Goal: Task Accomplishment & Management: Use online tool/utility

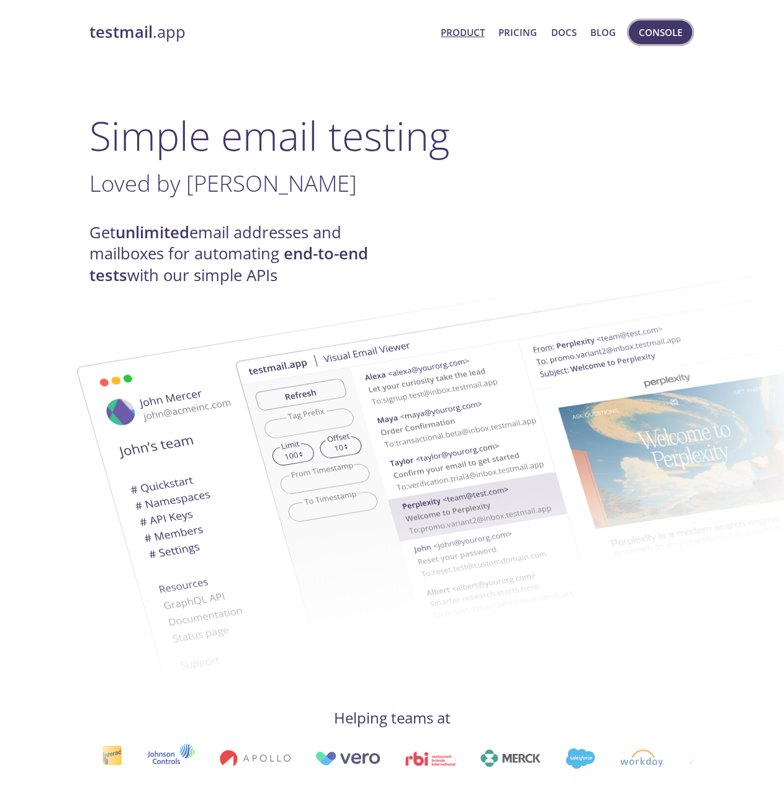
click at [666, 34] on span "Console" at bounding box center [660, 32] width 43 height 16
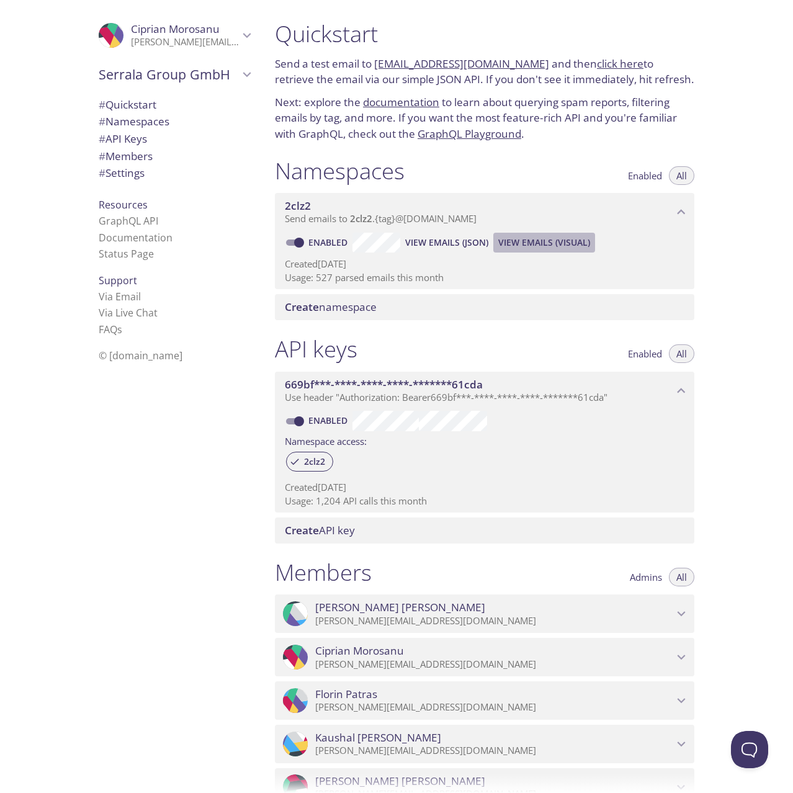
click at [551, 239] on span "View Emails (Visual)" at bounding box center [544, 242] width 92 height 15
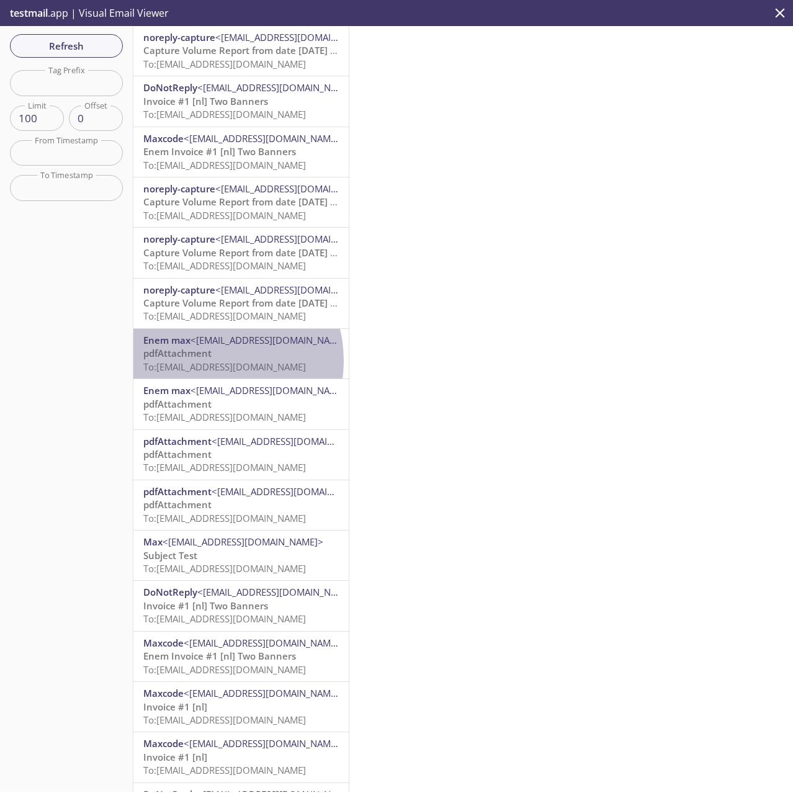
click at [210, 361] on span "To: [EMAIL_ADDRESS][DOMAIN_NAME]" at bounding box center [224, 367] width 163 height 12
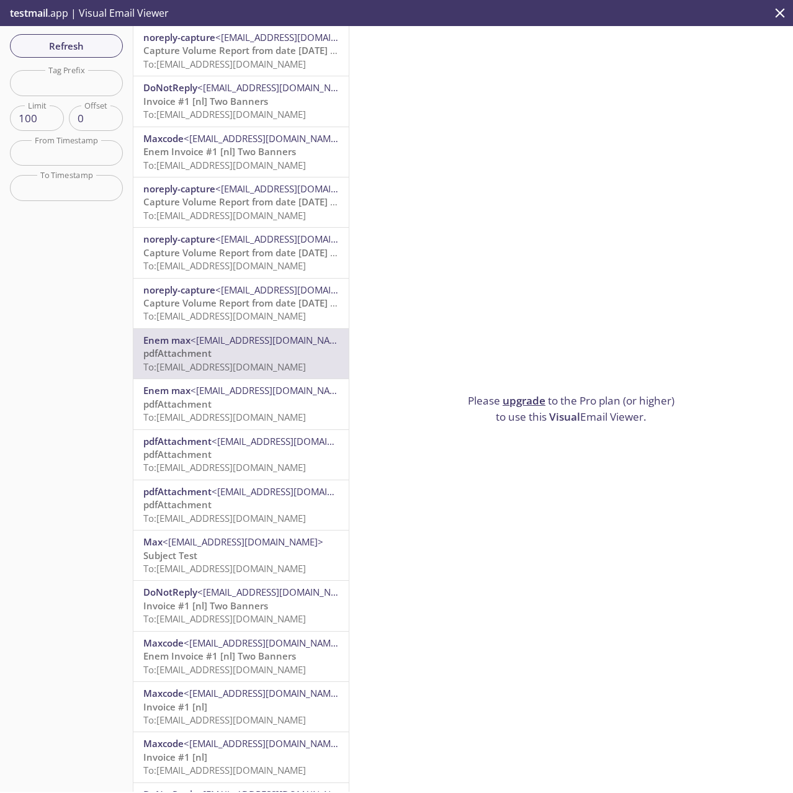
click at [203, 402] on span "pdfAttachment" at bounding box center [177, 404] width 68 height 12
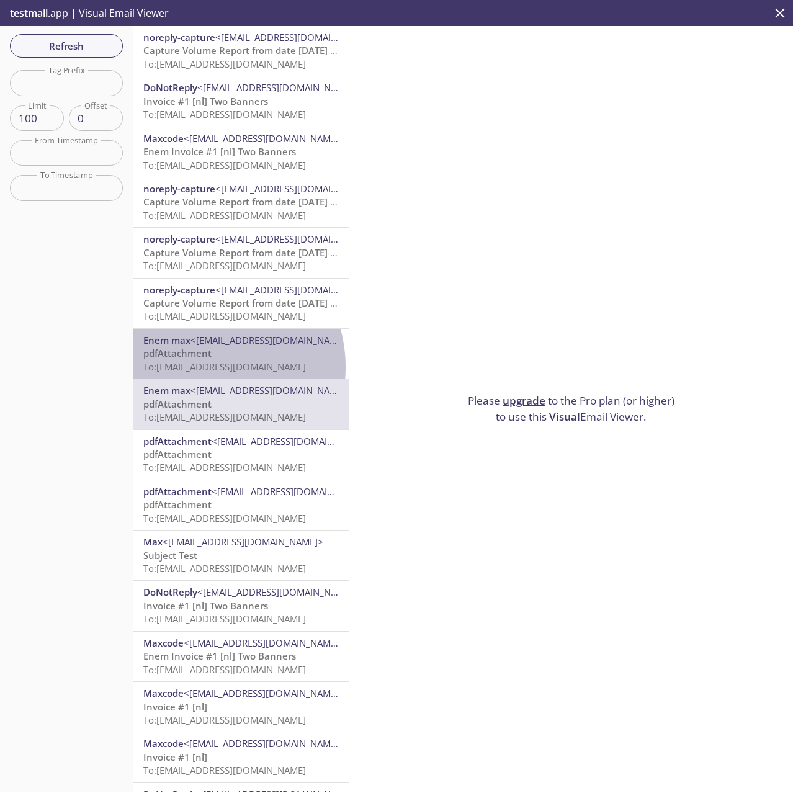
click at [199, 367] on span "To: [EMAIL_ADDRESS][DOMAIN_NAME]" at bounding box center [224, 367] width 163 height 12
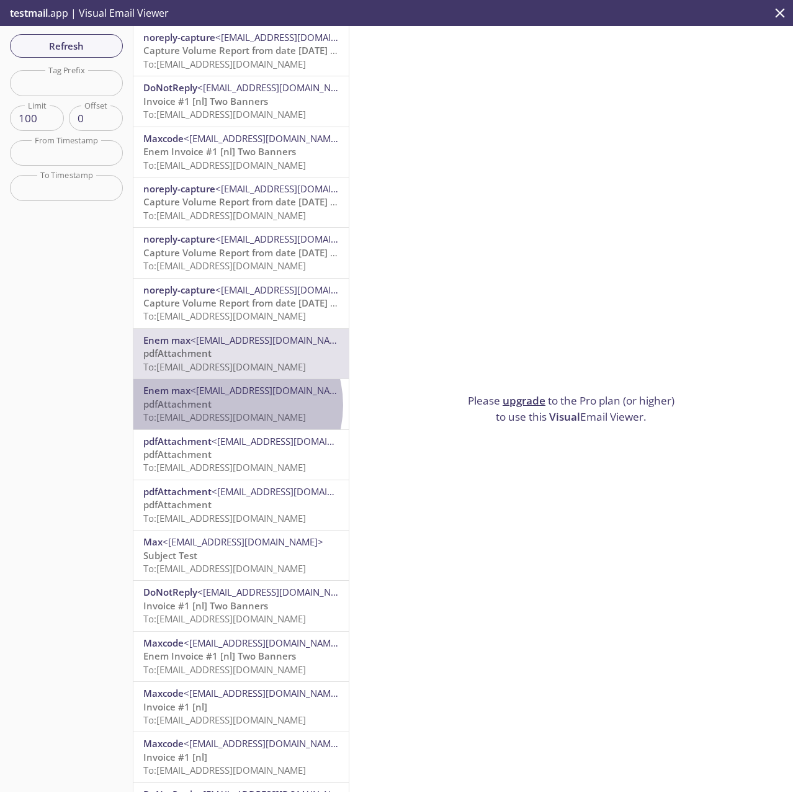
click at [230, 405] on p "pdfAttachment To: [EMAIL_ADDRESS][DOMAIN_NAME]" at bounding box center [241, 411] width 196 height 27
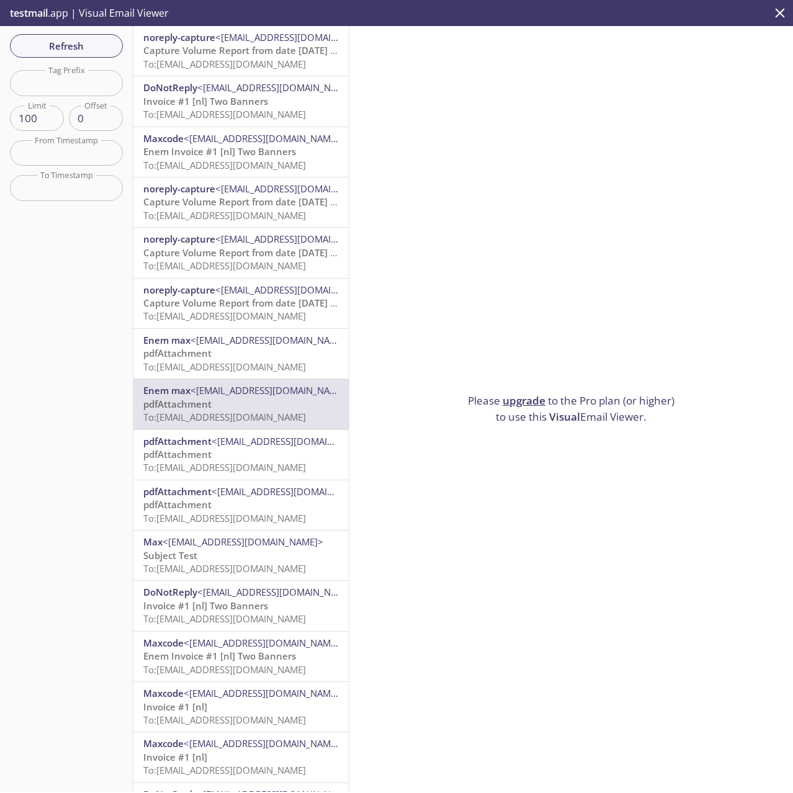
click at [231, 446] on span "<[EMAIL_ADDRESS][DOMAIN_NAME]>" at bounding box center [292, 441] width 161 height 12
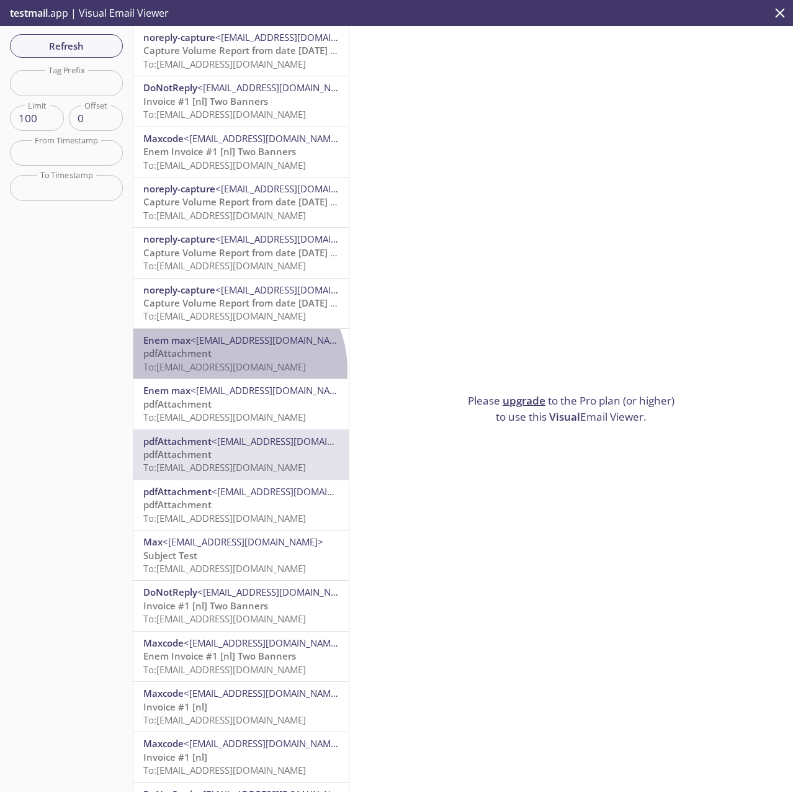
click at [231, 370] on span "To: [EMAIL_ADDRESS][DOMAIN_NAME]" at bounding box center [224, 367] width 163 height 12
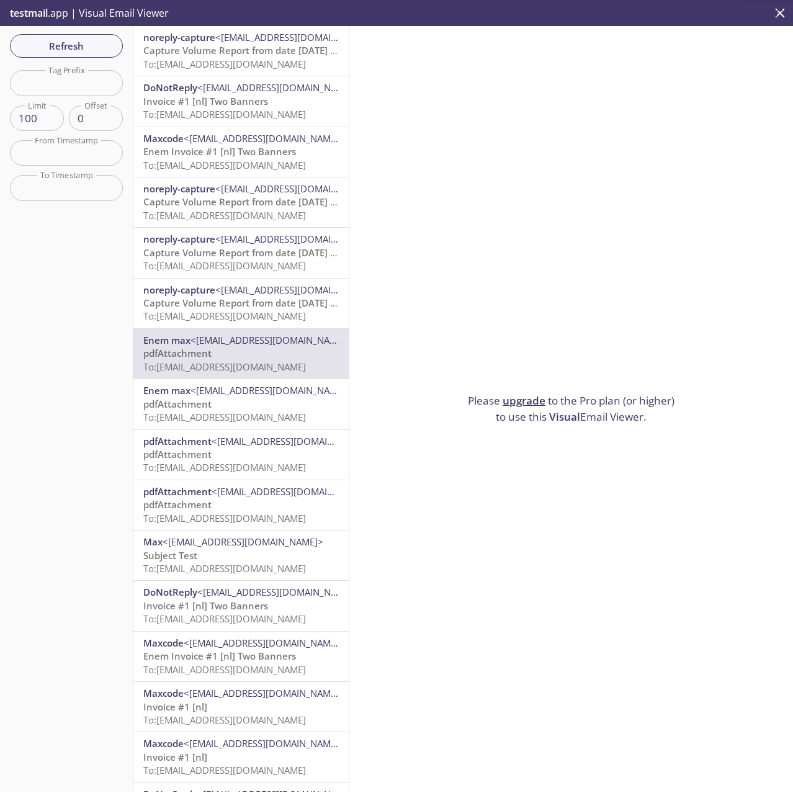
scroll to position [310, 0]
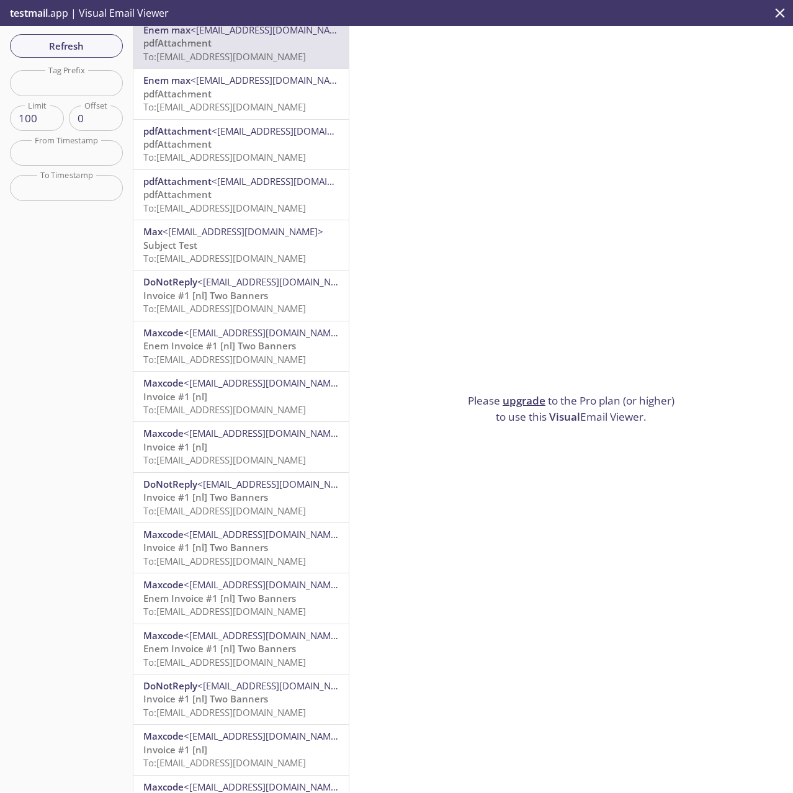
click at [200, 246] on p "Subject Test To: [EMAIL_ADDRESS][DOMAIN_NAME]" at bounding box center [241, 252] width 196 height 27
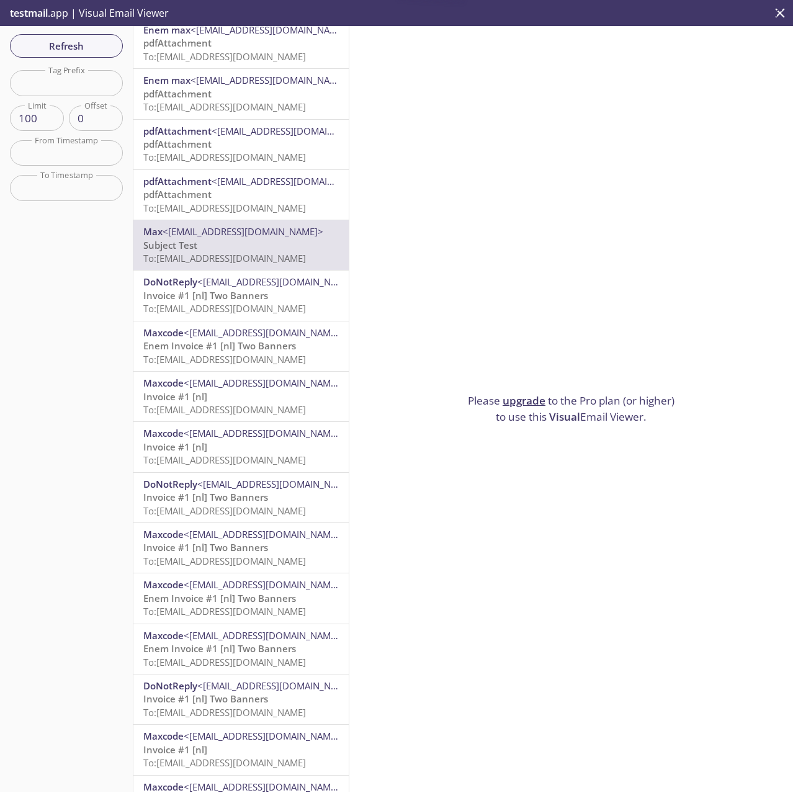
click at [210, 190] on span "pdfAttachment" at bounding box center [177, 194] width 68 height 12
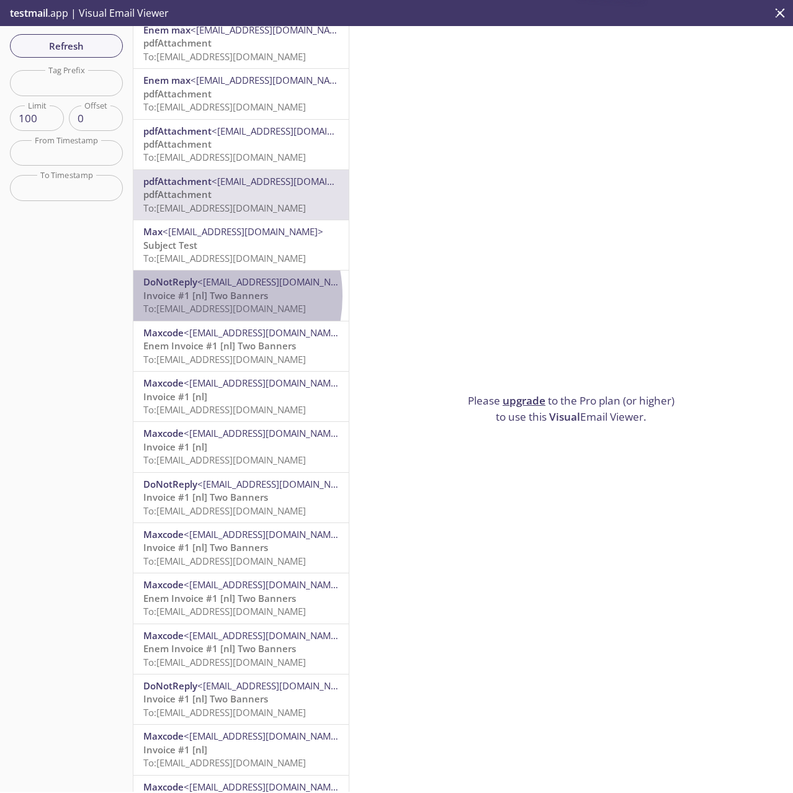
click at [195, 297] on span "Invoice #1 [nl] Two Banners" at bounding box center [205, 295] width 125 height 12
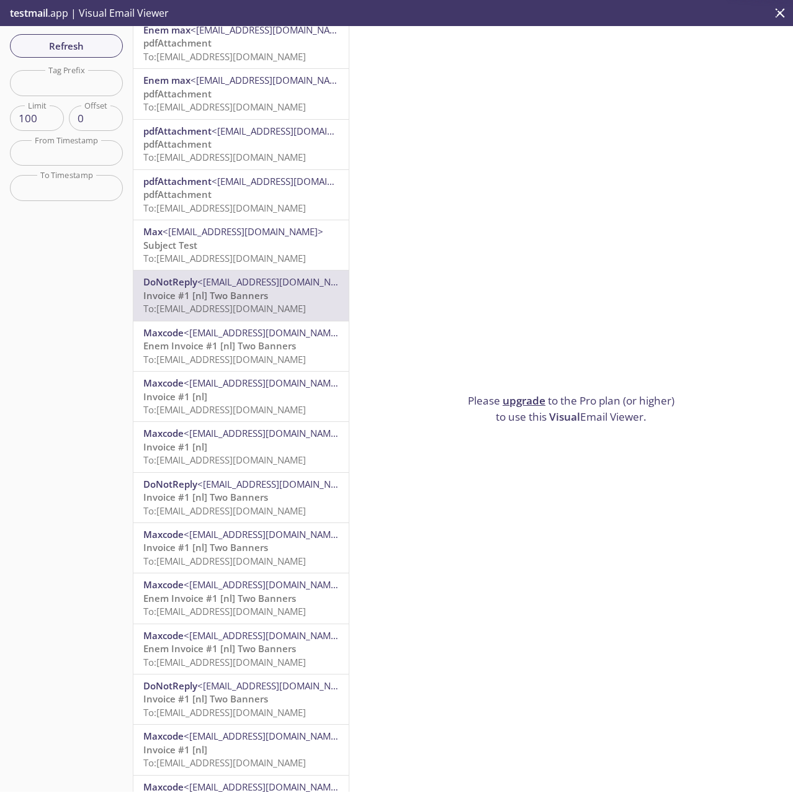
click at [192, 245] on span "Subject Test" at bounding box center [170, 245] width 54 height 12
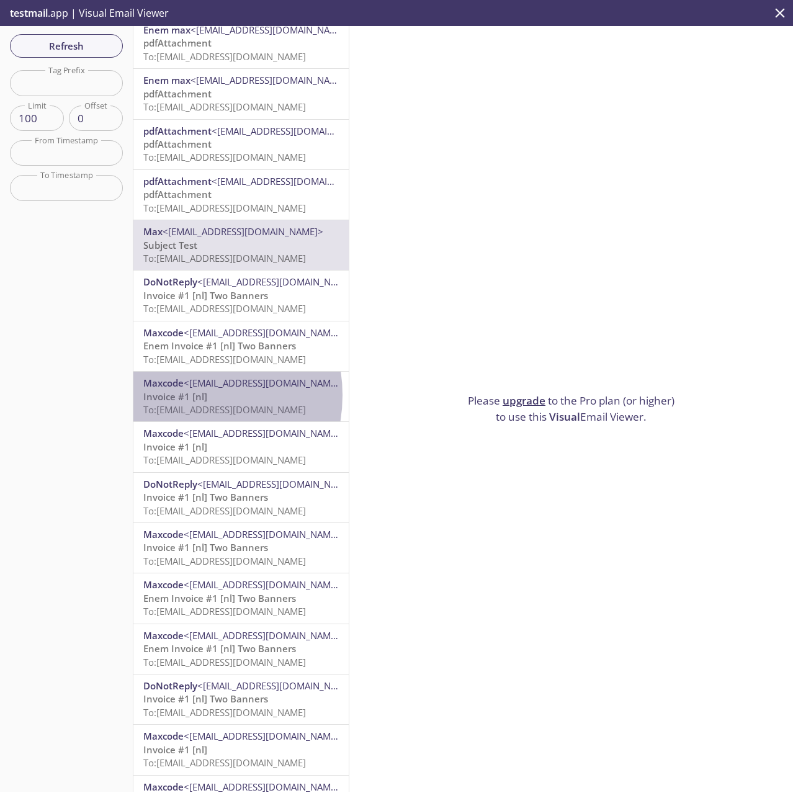
click at [182, 395] on span "Invoice #1 [nl]" at bounding box center [175, 396] width 64 height 12
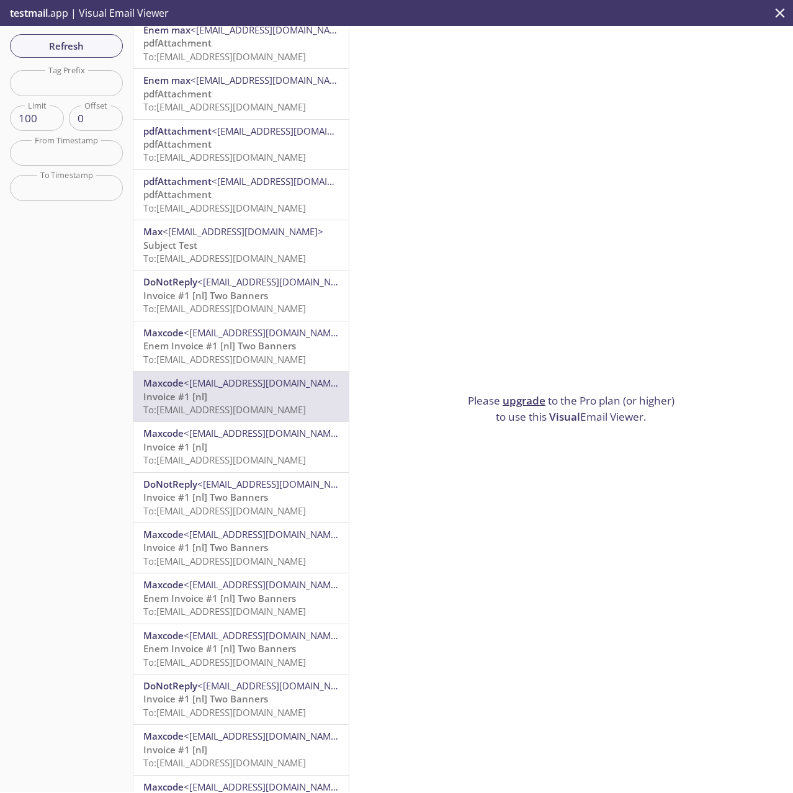
click at [178, 341] on span "Enem Invoice #1 [nl] Two Banners" at bounding box center [219, 346] width 153 height 12
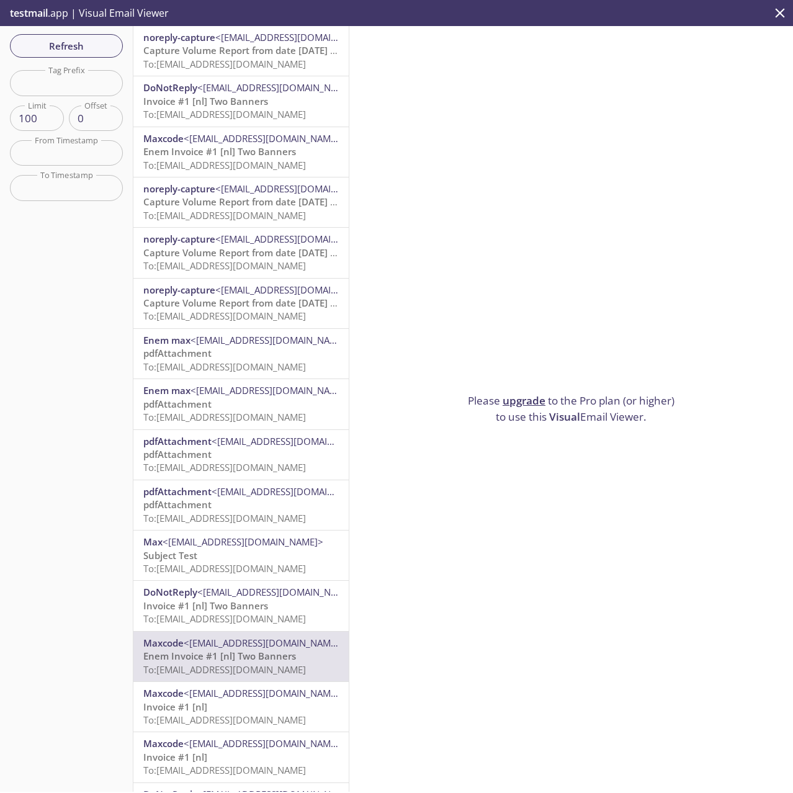
click at [204, 145] on span "Enem Invoice #1 [nl] Two Banners" at bounding box center [219, 151] width 153 height 12
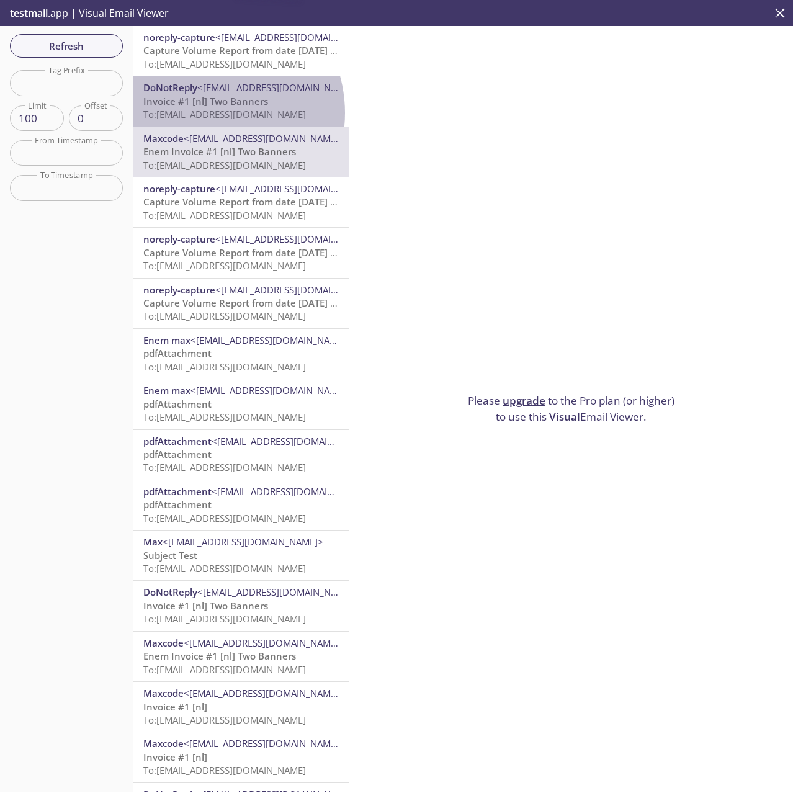
click at [204, 113] on span "To: [EMAIL_ADDRESS][DOMAIN_NAME]" at bounding box center [224, 114] width 163 height 12
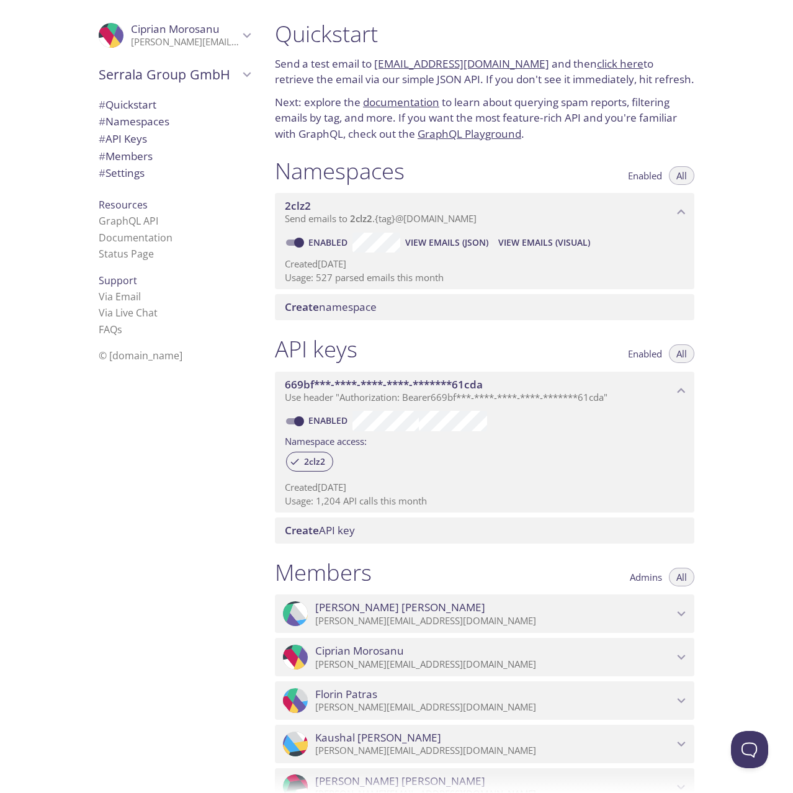
scroll to position [372, 0]
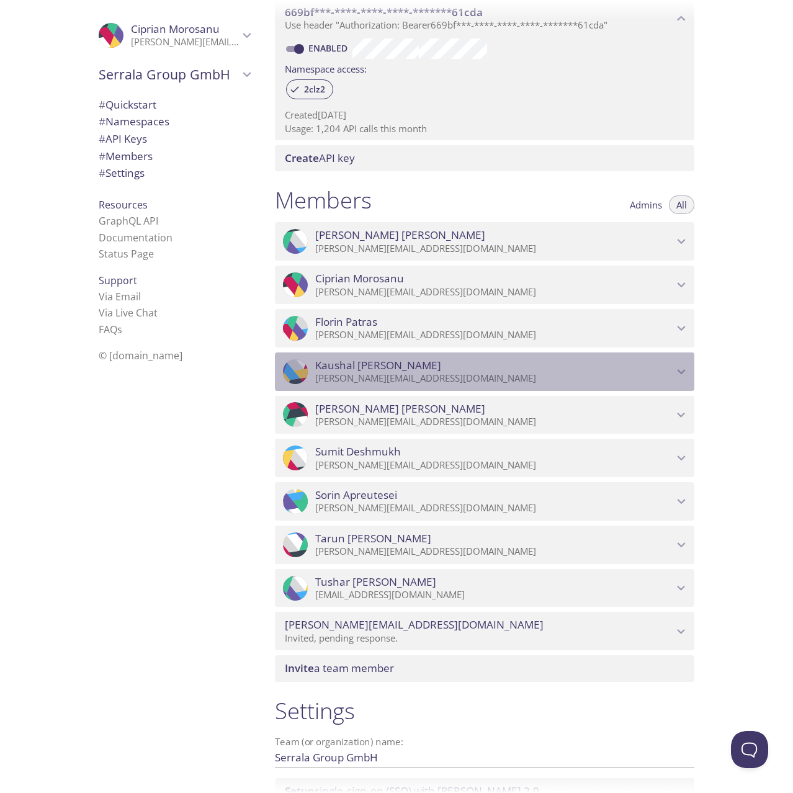
click at [680, 367] on icon "Kaushal kanjariya" at bounding box center [681, 372] width 16 height 16
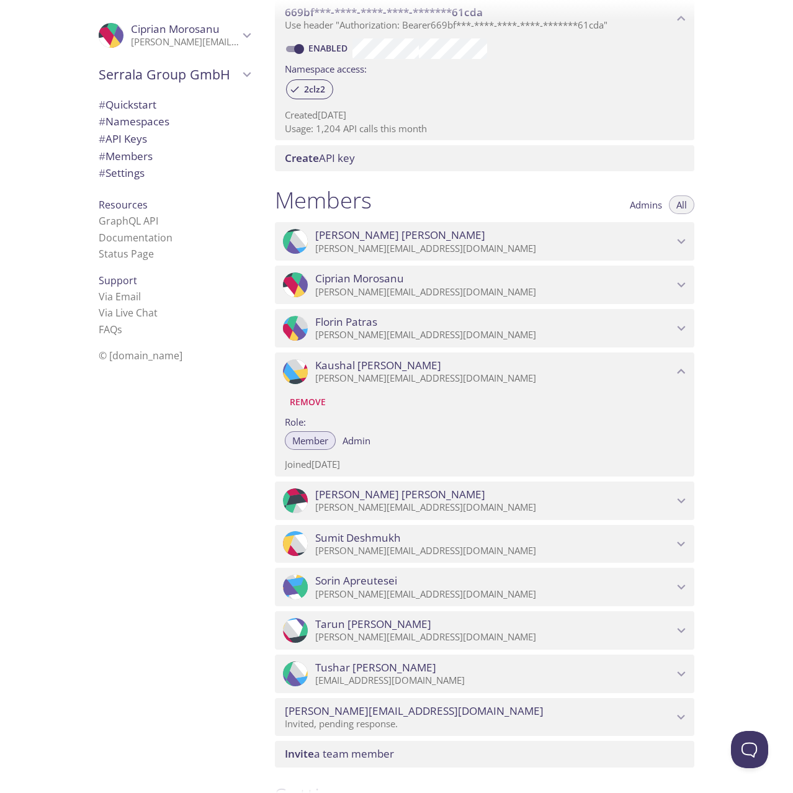
click at [680, 367] on icon "Kaushal kanjariya" at bounding box center [681, 372] width 16 height 16
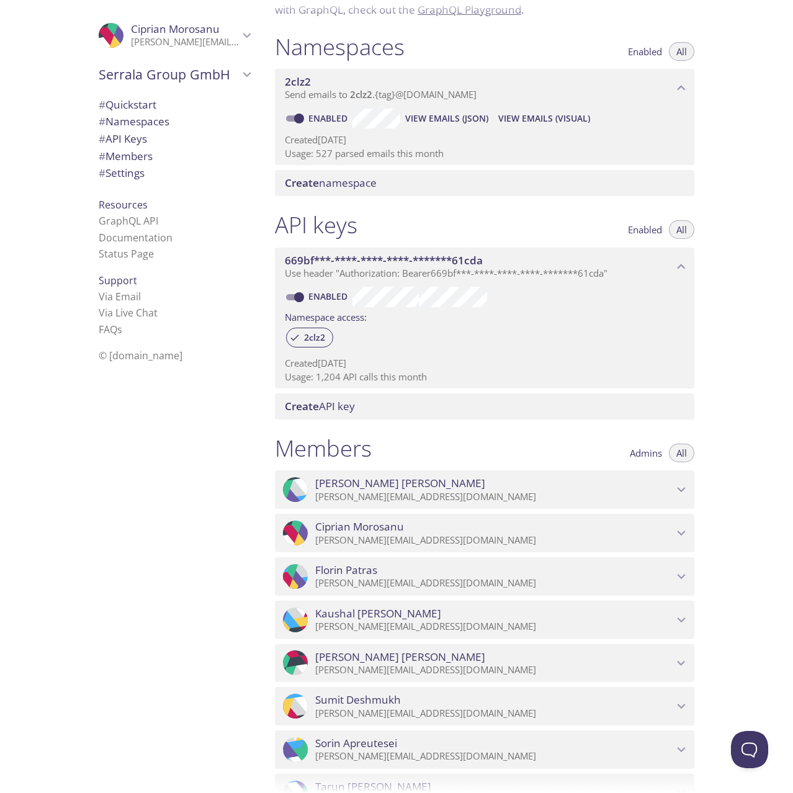
scroll to position [248, 0]
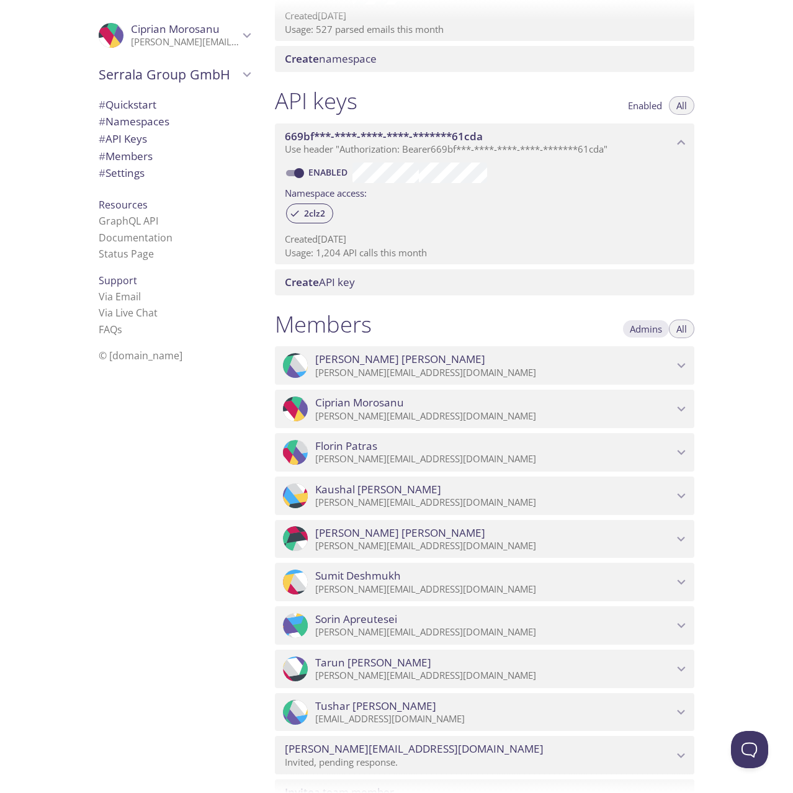
click at [652, 329] on span "Admins" at bounding box center [646, 329] width 32 height 0
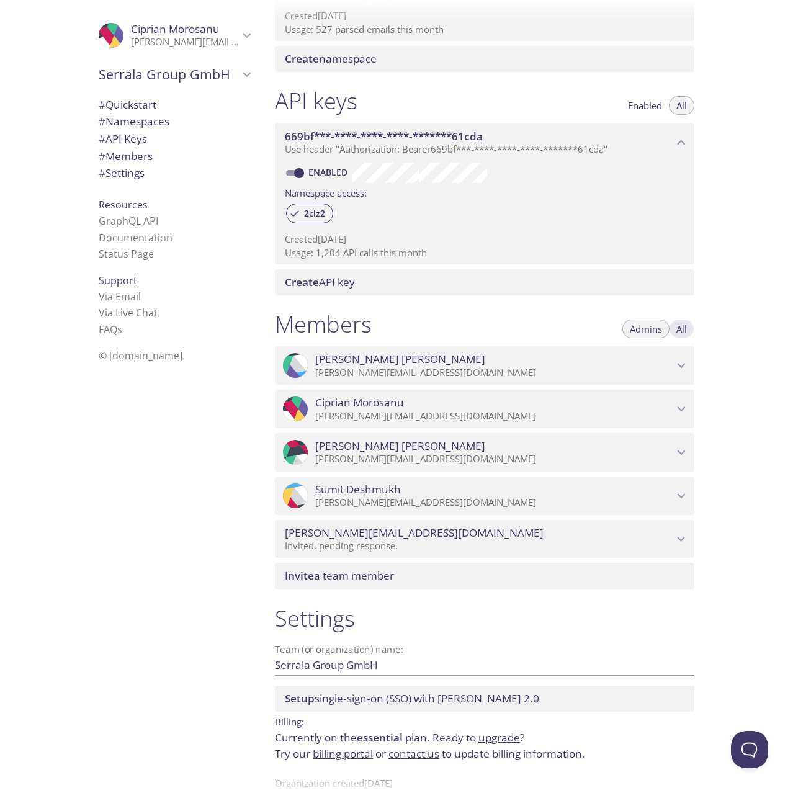
click at [682, 329] on span "All" at bounding box center [682, 329] width 11 height 0
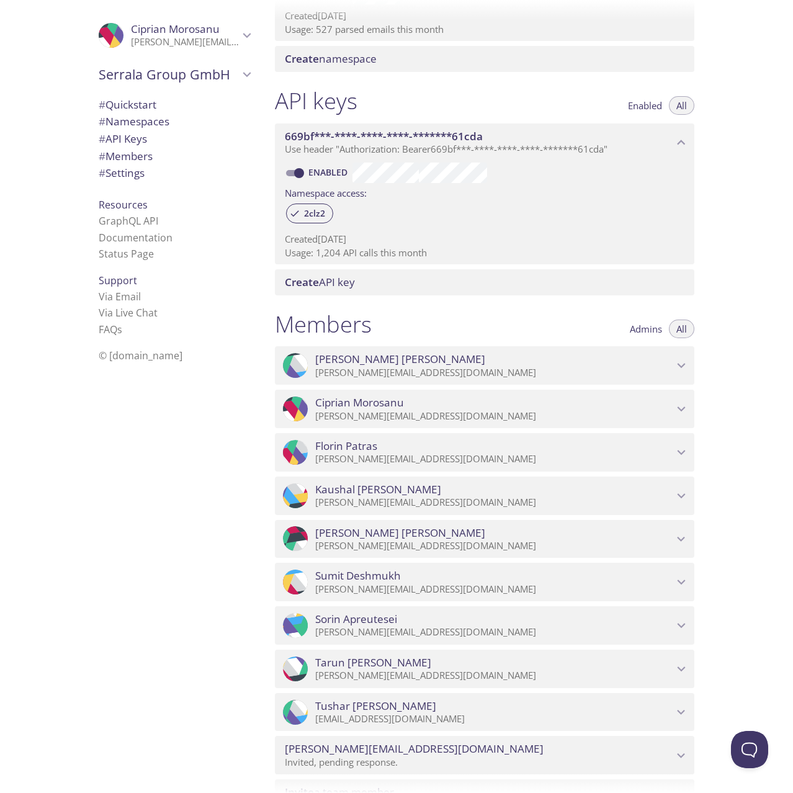
scroll to position [0, 0]
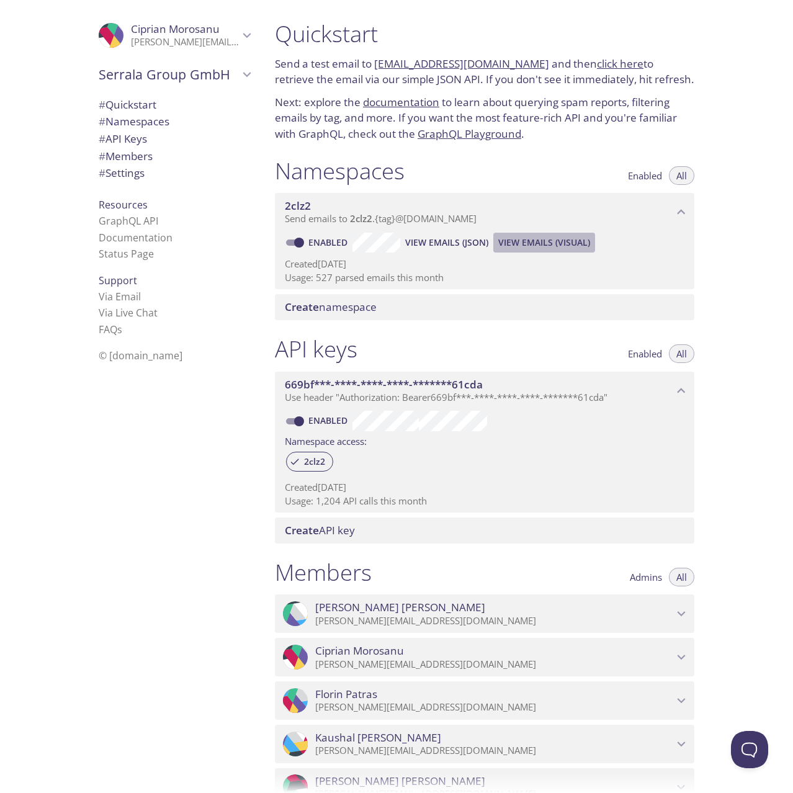
click at [522, 240] on span "View Emails (Visual)" at bounding box center [544, 242] width 92 height 15
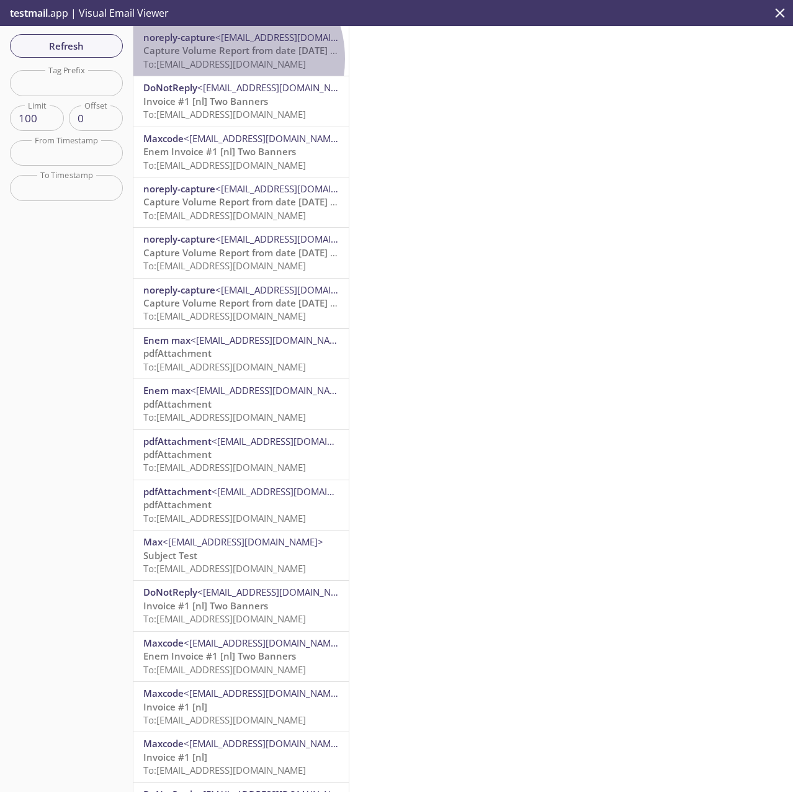
click at [226, 59] on span "To: [EMAIL_ADDRESS][DOMAIN_NAME]" at bounding box center [224, 64] width 163 height 12
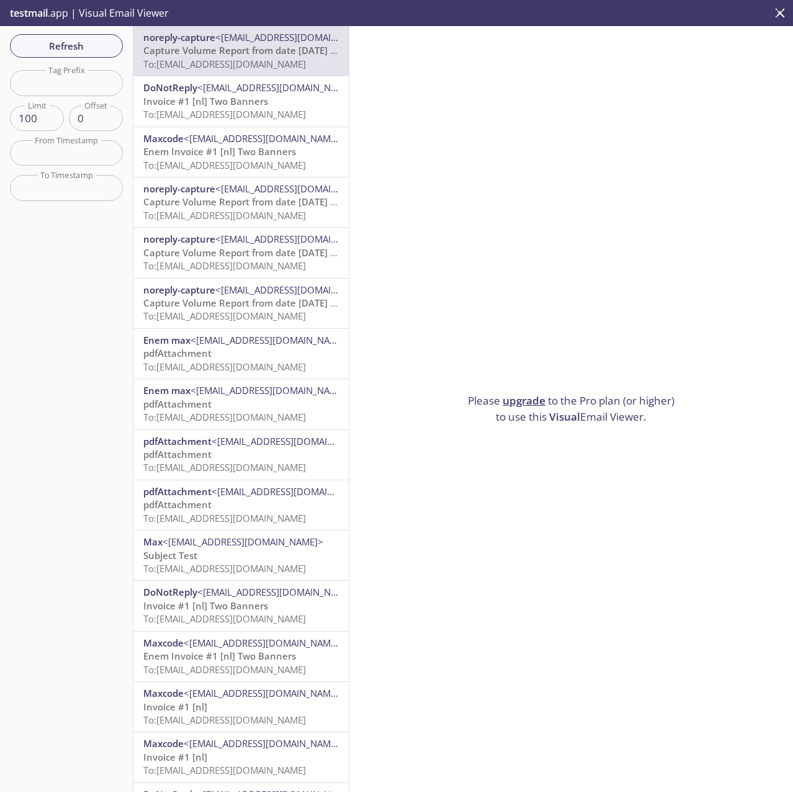
click at [222, 104] on span "Invoice #1 [nl] Two Banners" at bounding box center [205, 101] width 125 height 12
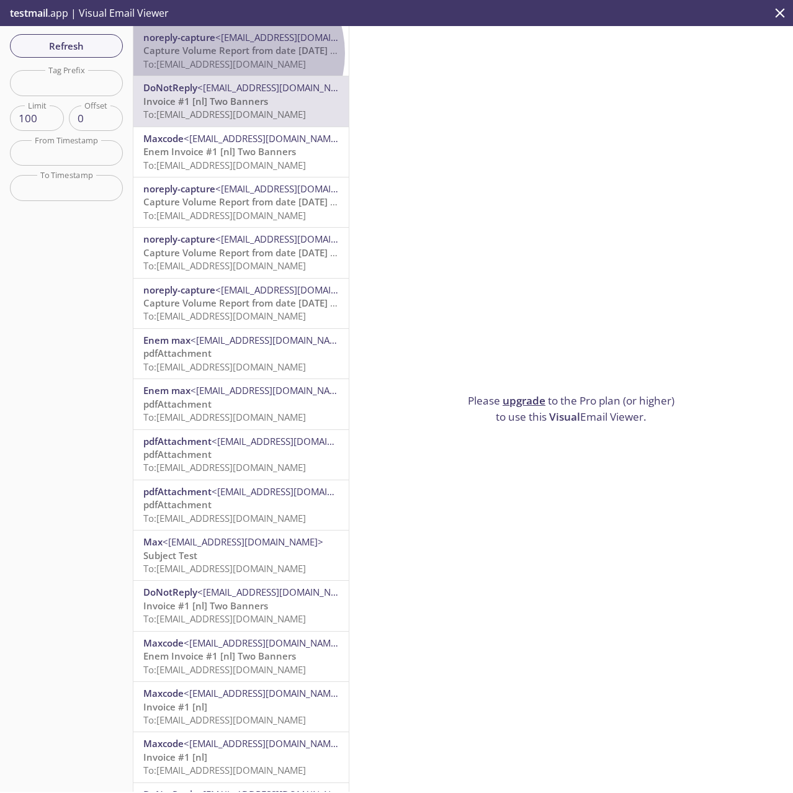
click at [237, 53] on span "Capture Volume Report from date [DATE] to [DATE] Reports" at bounding box center [275, 50] width 265 height 12
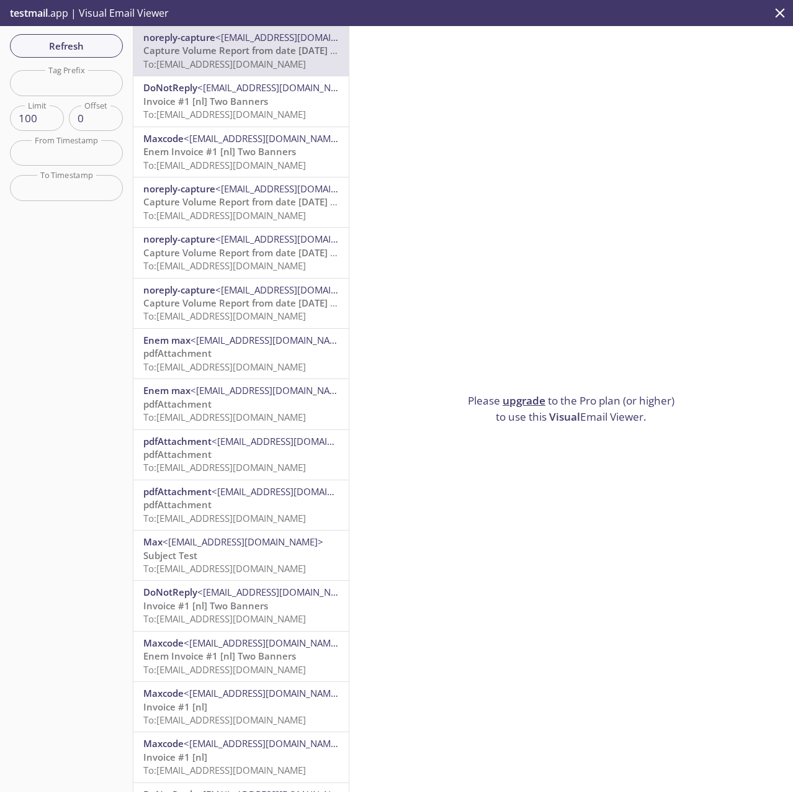
click at [225, 100] on span "Invoice #1 [nl] Two Banners" at bounding box center [205, 101] width 125 height 12
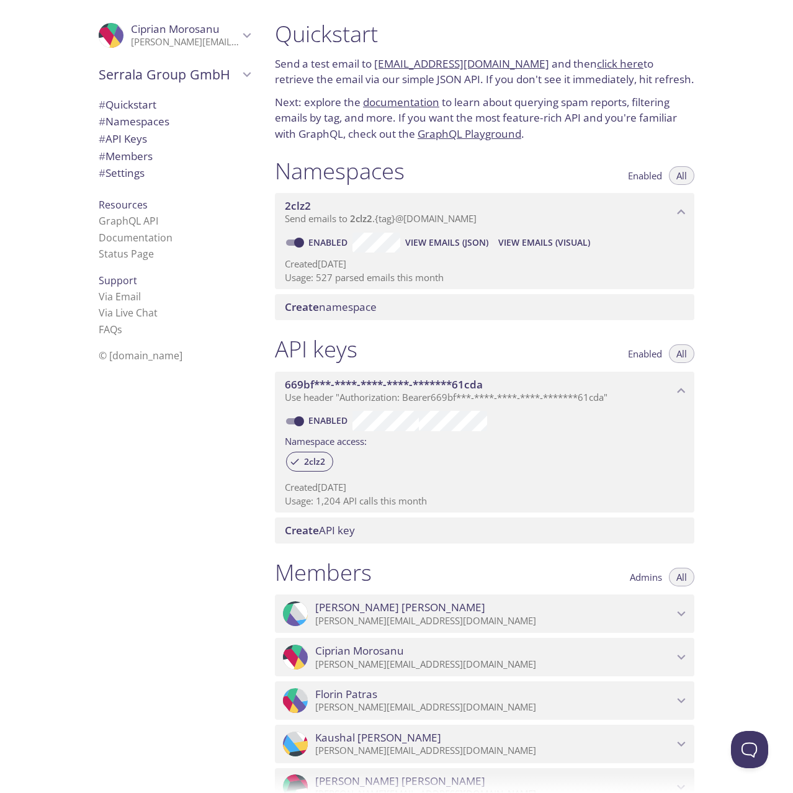
scroll to position [186, 0]
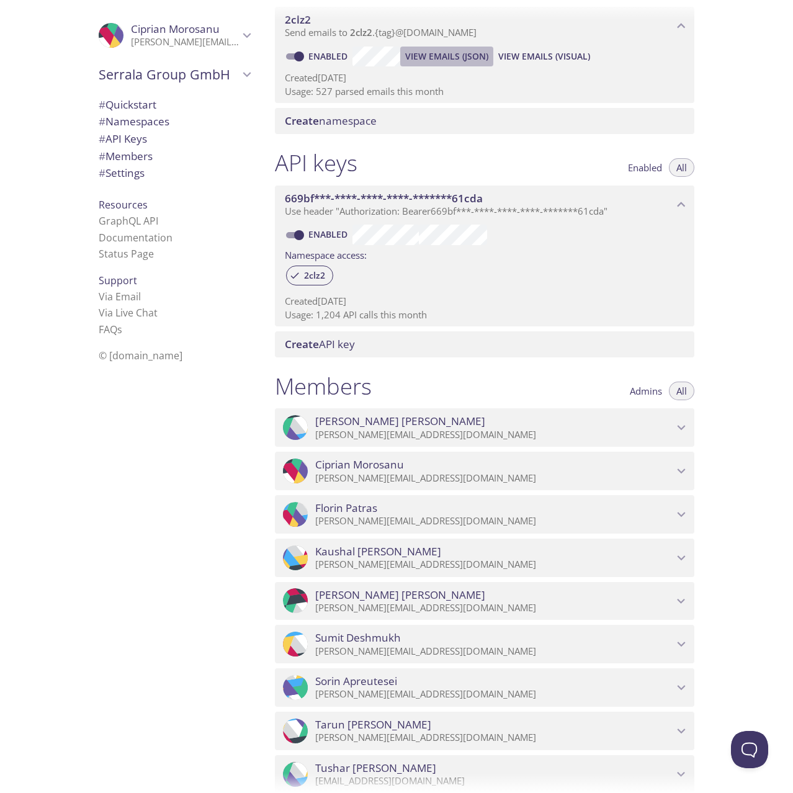
click at [453, 52] on span "View Emails (JSON)" at bounding box center [446, 56] width 83 height 15
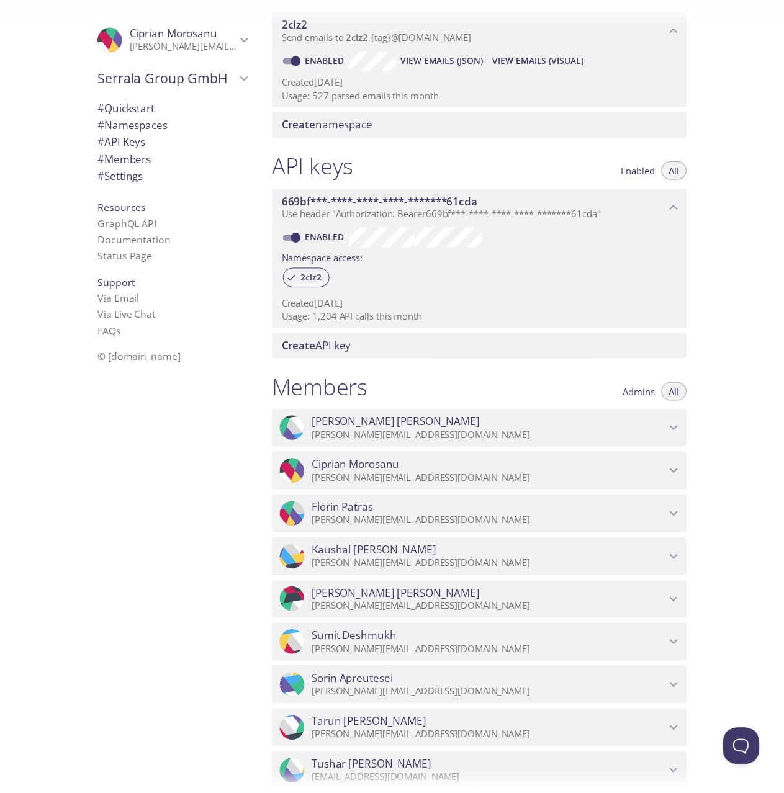
scroll to position [495, 0]
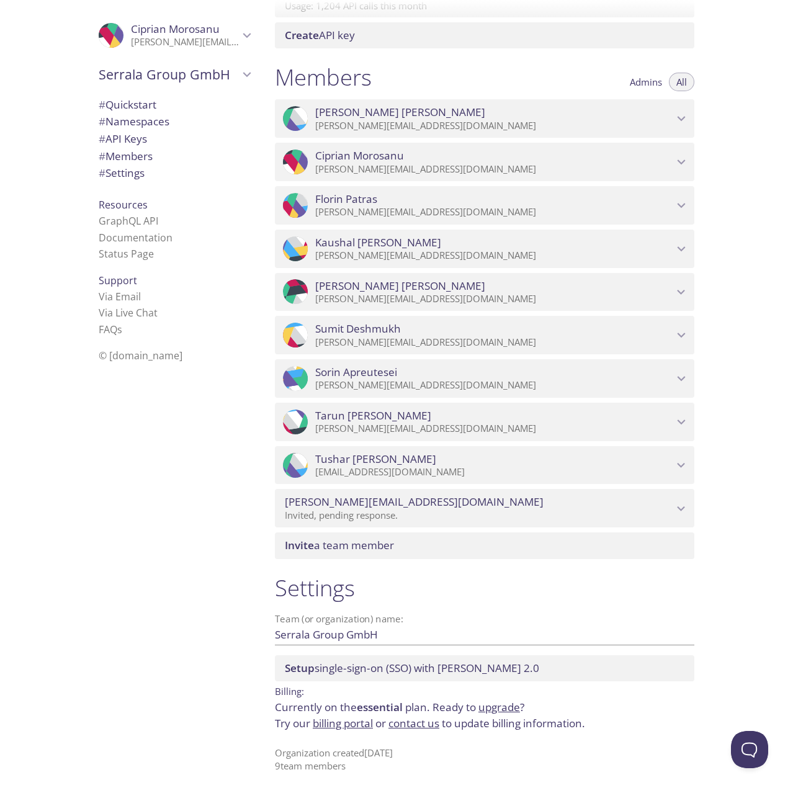
click at [488, 708] on link "upgrade" at bounding box center [500, 707] width 42 height 14
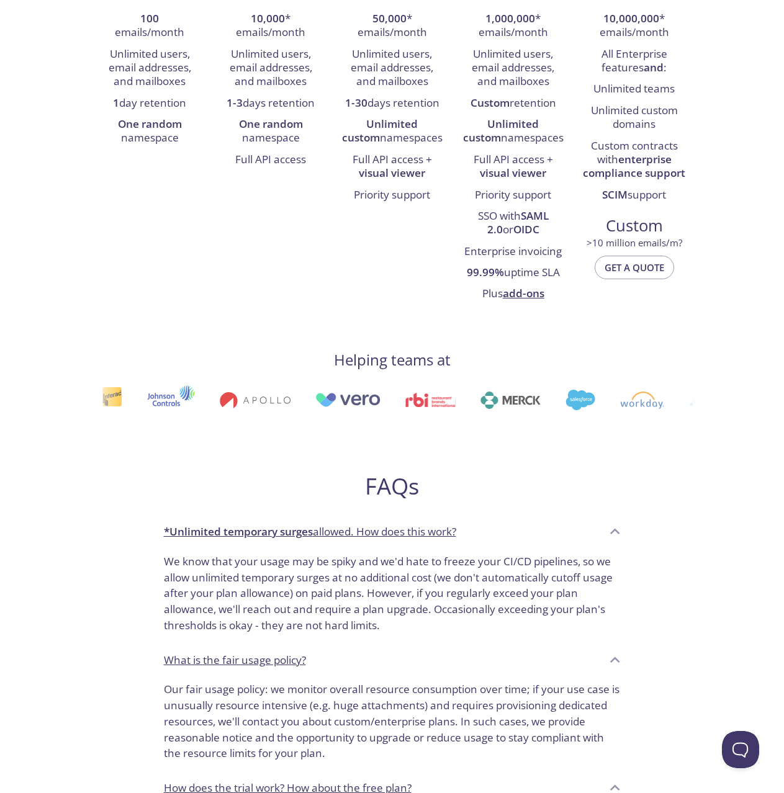
scroll to position [726, 0]
